Goal: Navigation & Orientation: Find specific page/section

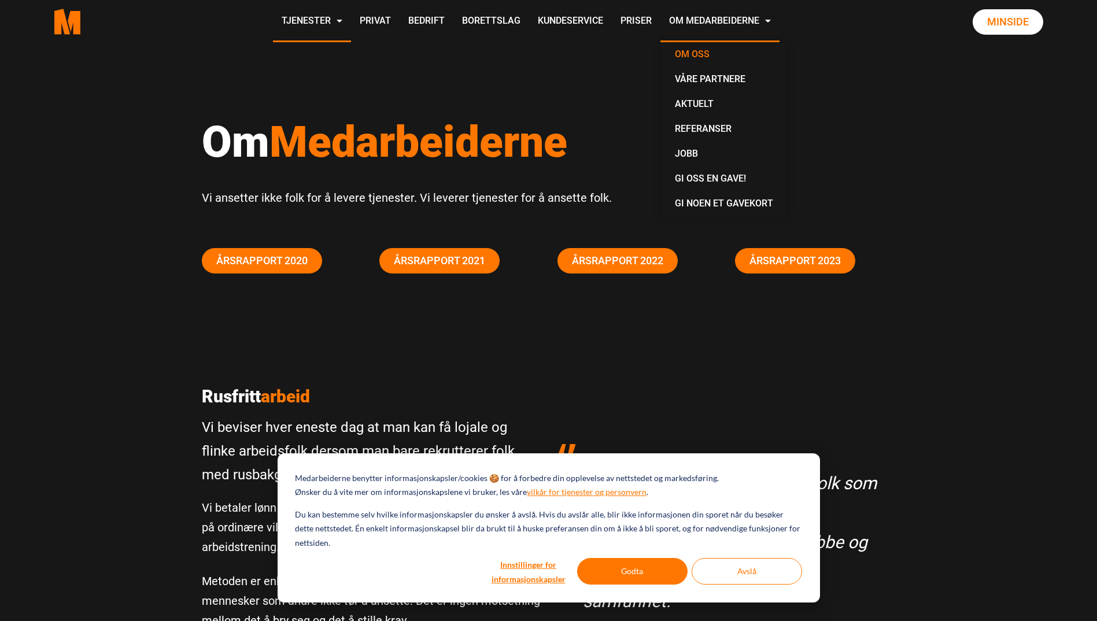
click at [694, 56] on link "Om oss" at bounding box center [724, 55] width 117 height 25
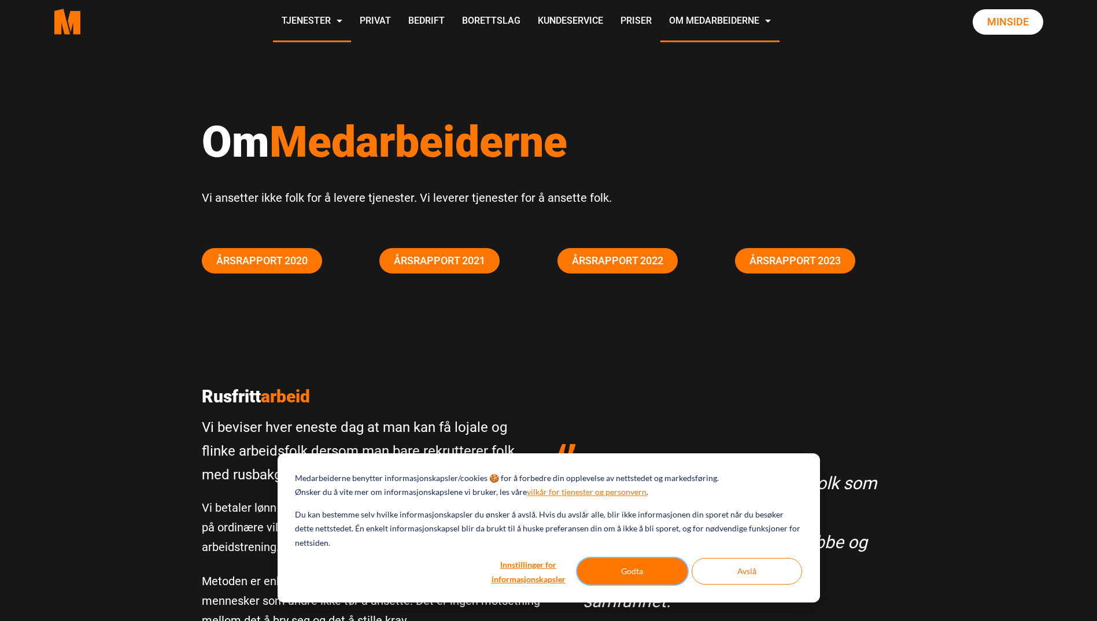
click at [654, 559] on button "Godta" at bounding box center [632, 571] width 110 height 27
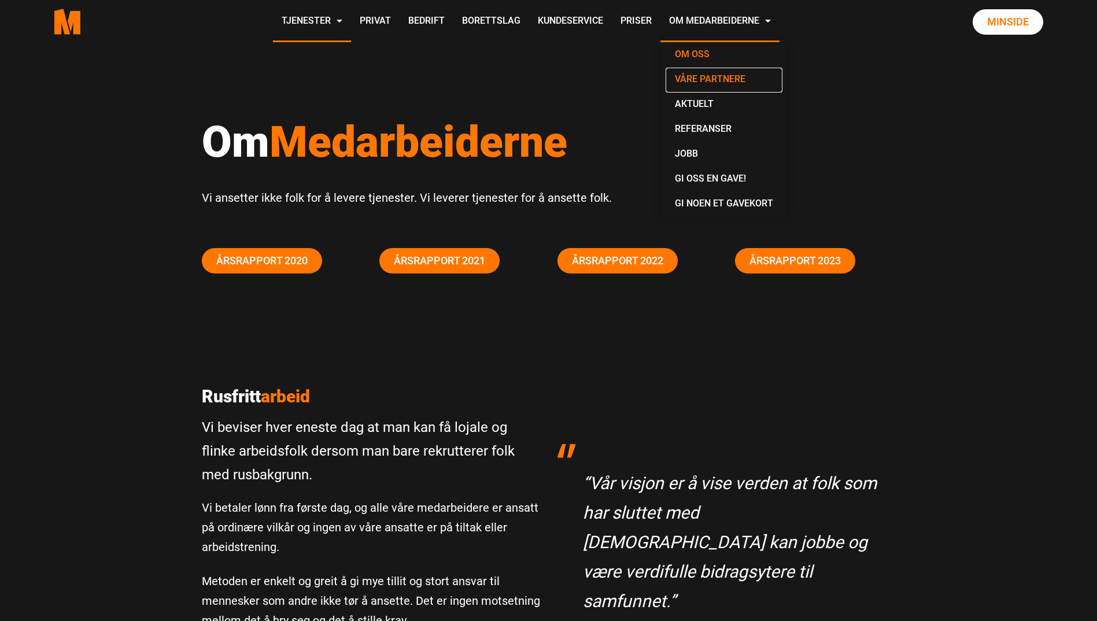
click at [724, 77] on link "Våre partnere" at bounding box center [724, 80] width 117 height 25
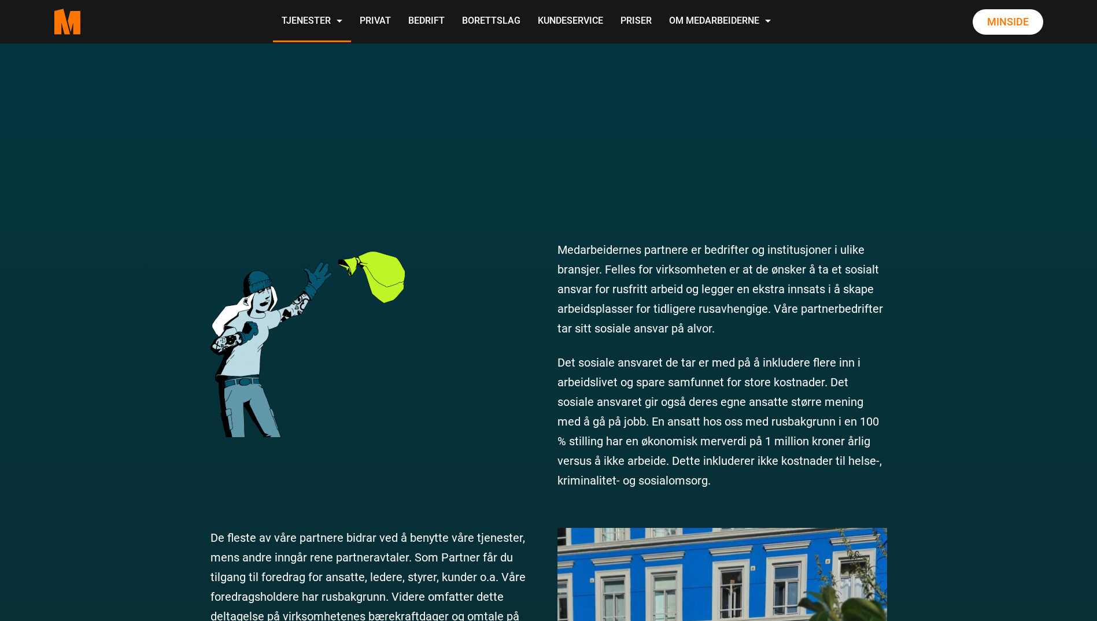
scroll to position [73, 0]
